Goal: Information Seeking & Learning: Learn about a topic

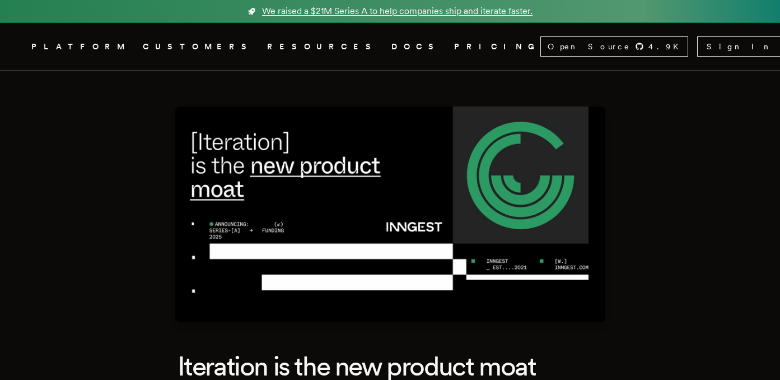
click at [335, 13] on span "We raised a $21M Series A to help companies ship and iterate faster." at bounding box center [397, 10] width 270 height 13
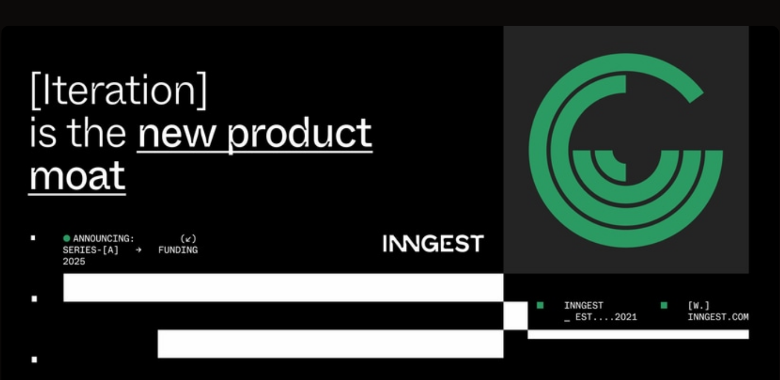
click at [307, 176] on img at bounding box center [390, 213] width 430 height 215
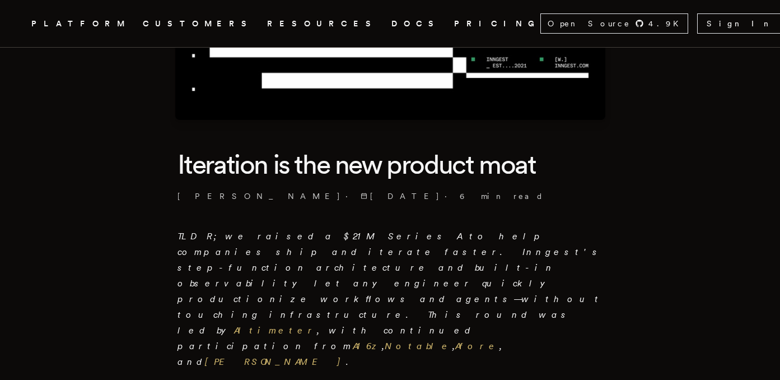
scroll to position [203, 0]
